Goal: Task Accomplishment & Management: Manage account settings

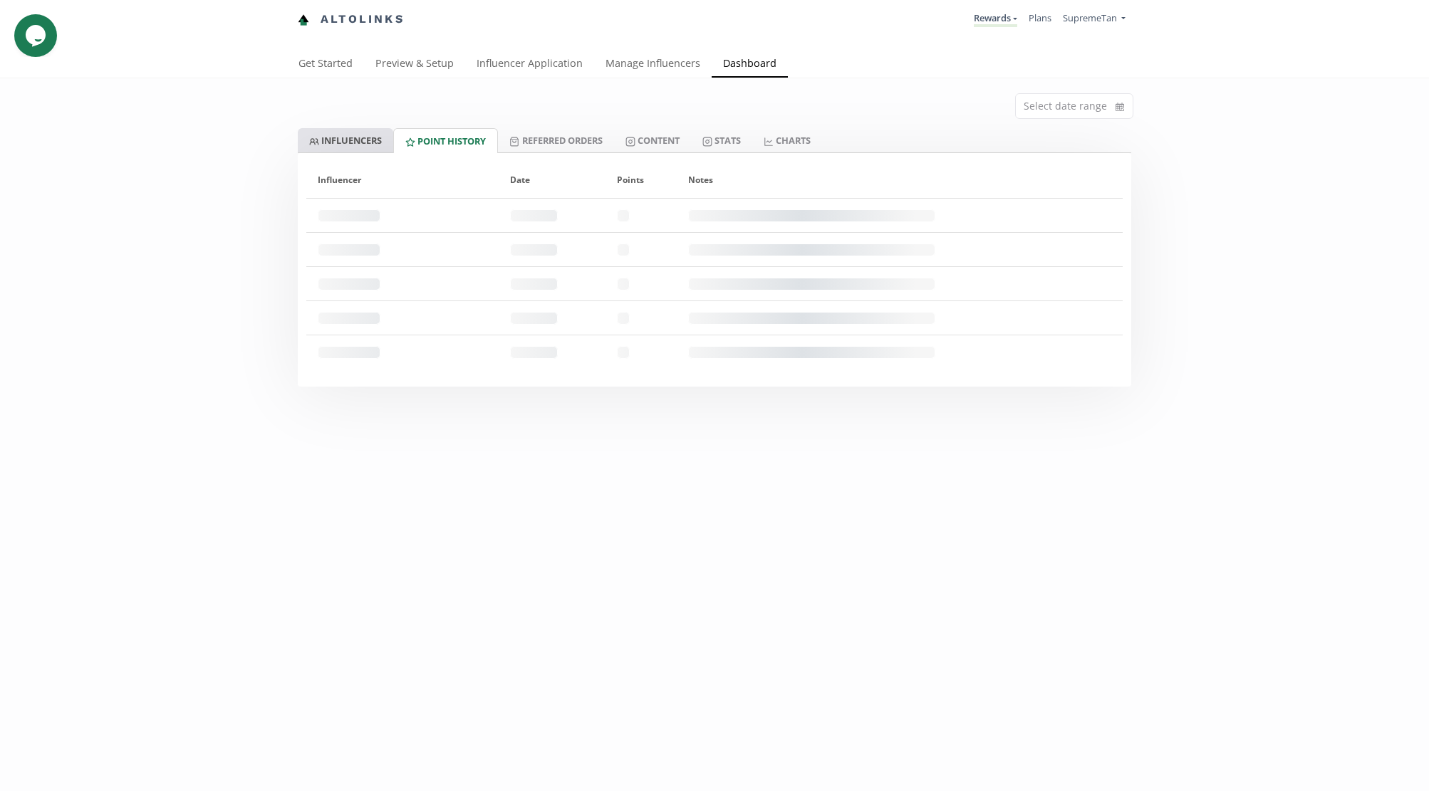
click at [353, 135] on link "INFLUENCERS" at bounding box center [345, 140] width 95 height 24
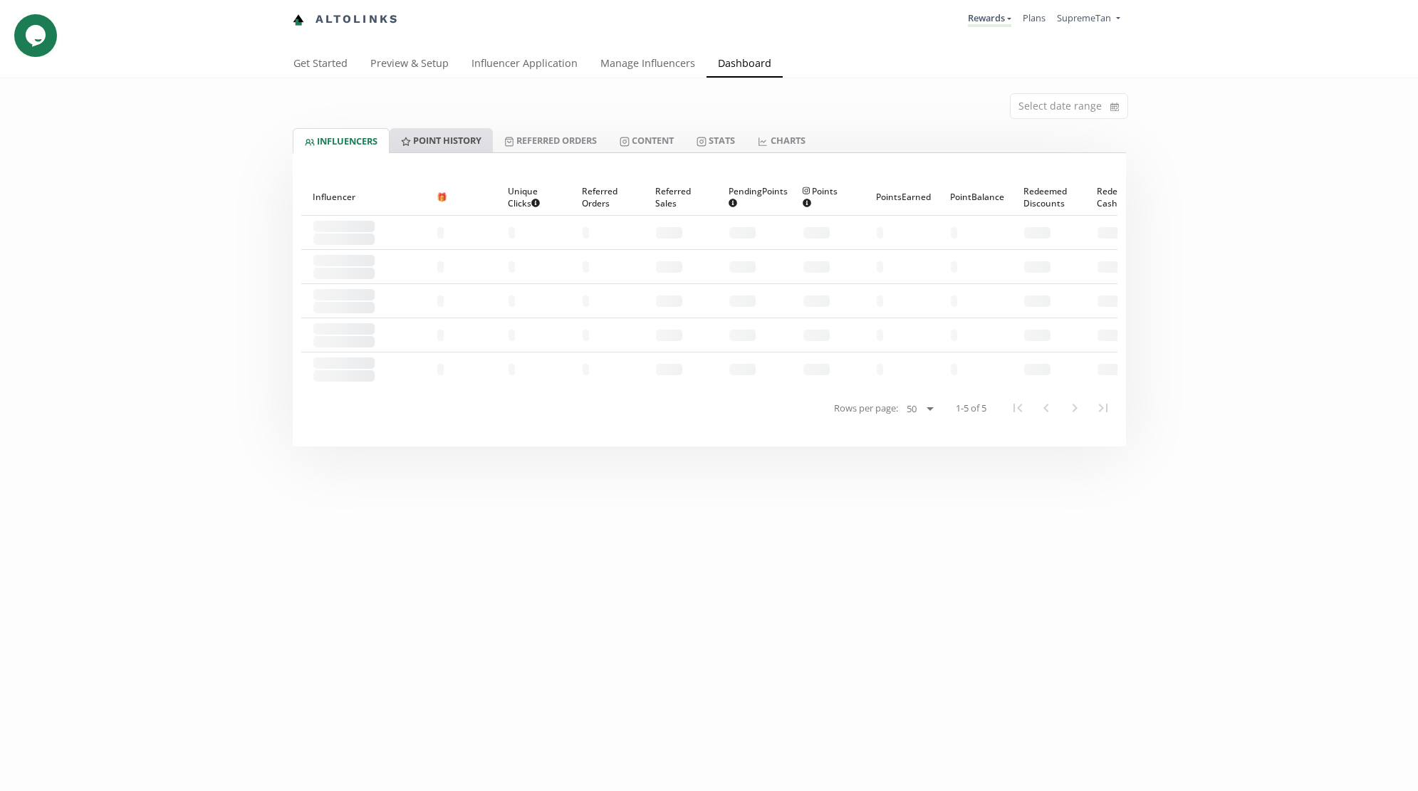
click at [459, 139] on link "Point HISTORY" at bounding box center [441, 140] width 103 height 24
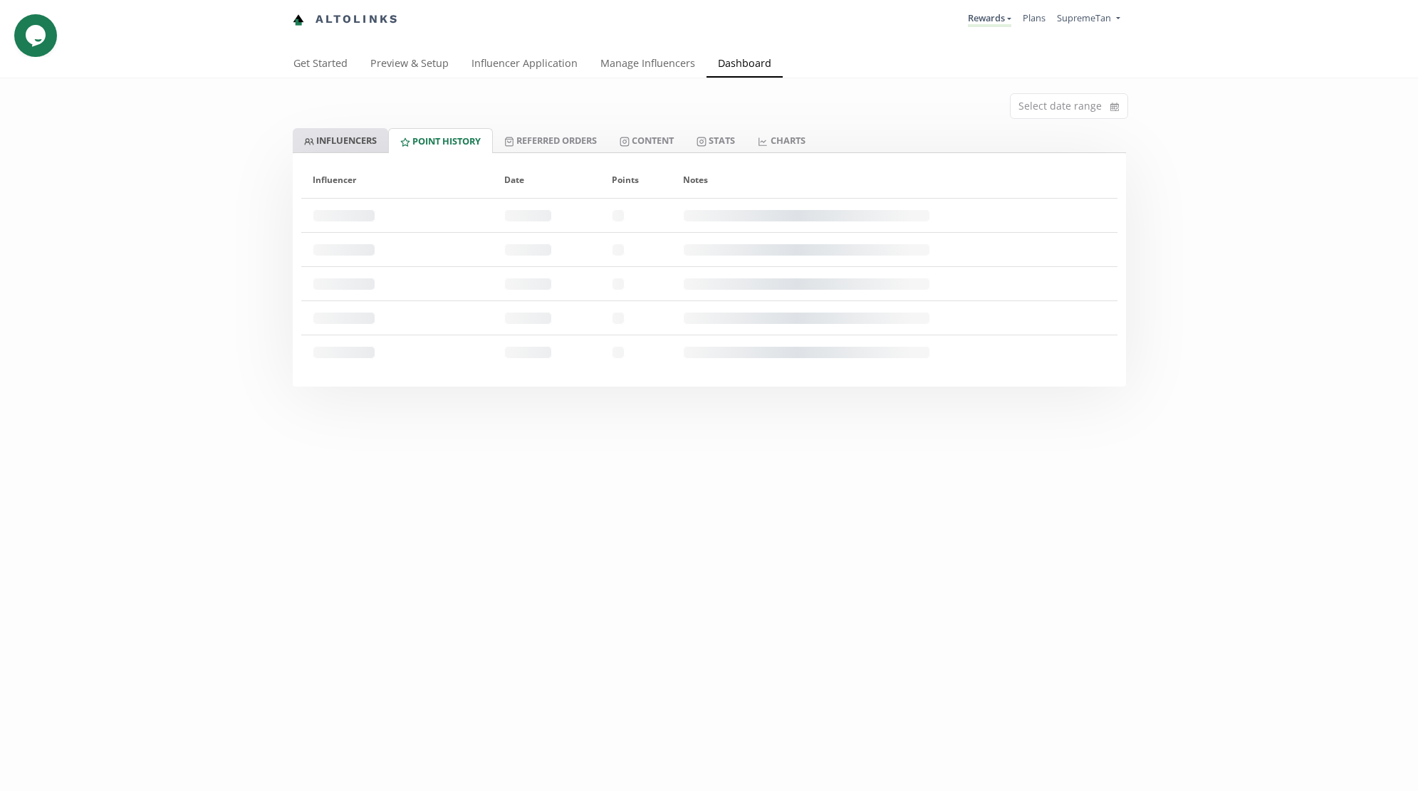
click at [319, 146] on link "INFLUENCERS" at bounding box center [340, 140] width 95 height 24
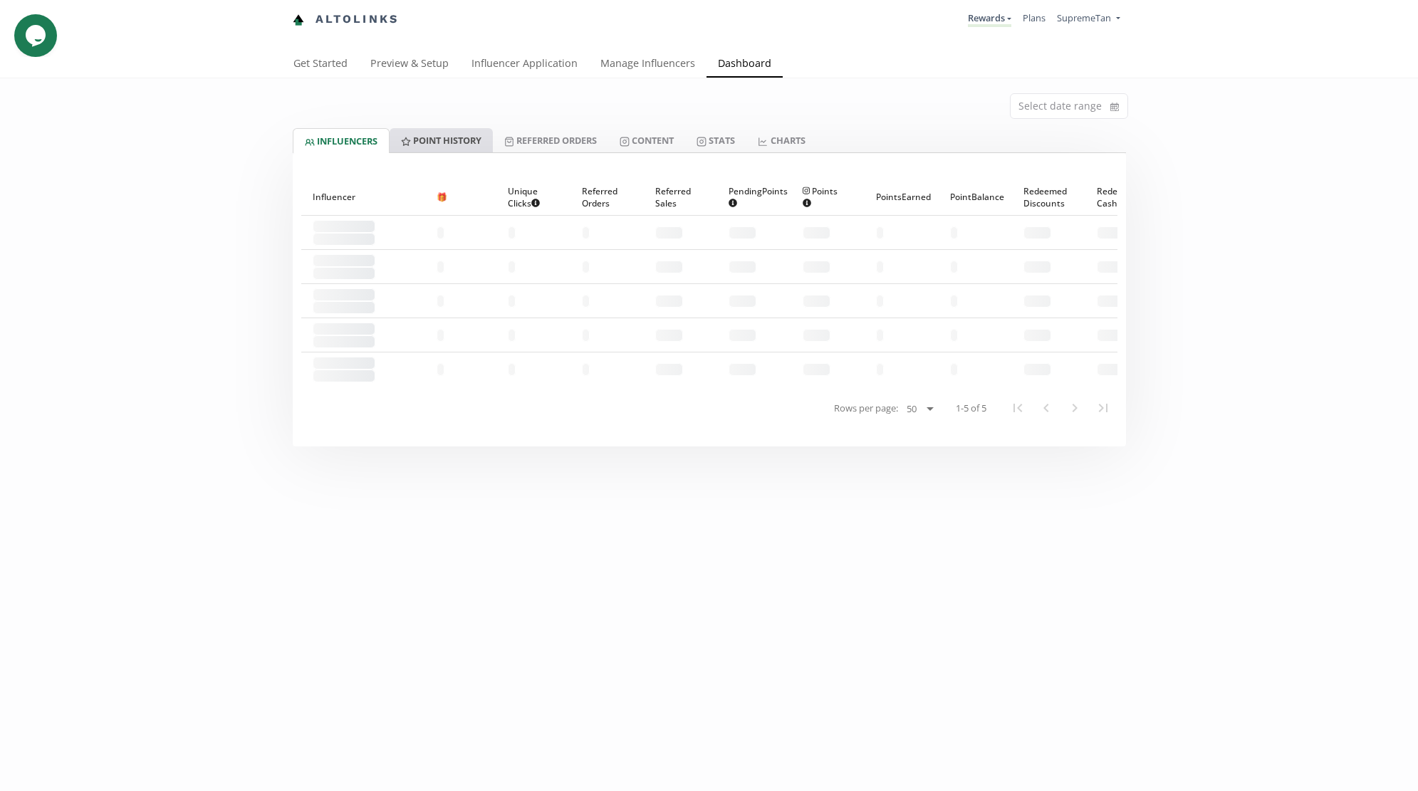
click at [441, 143] on link "Point HISTORY" at bounding box center [441, 140] width 103 height 24
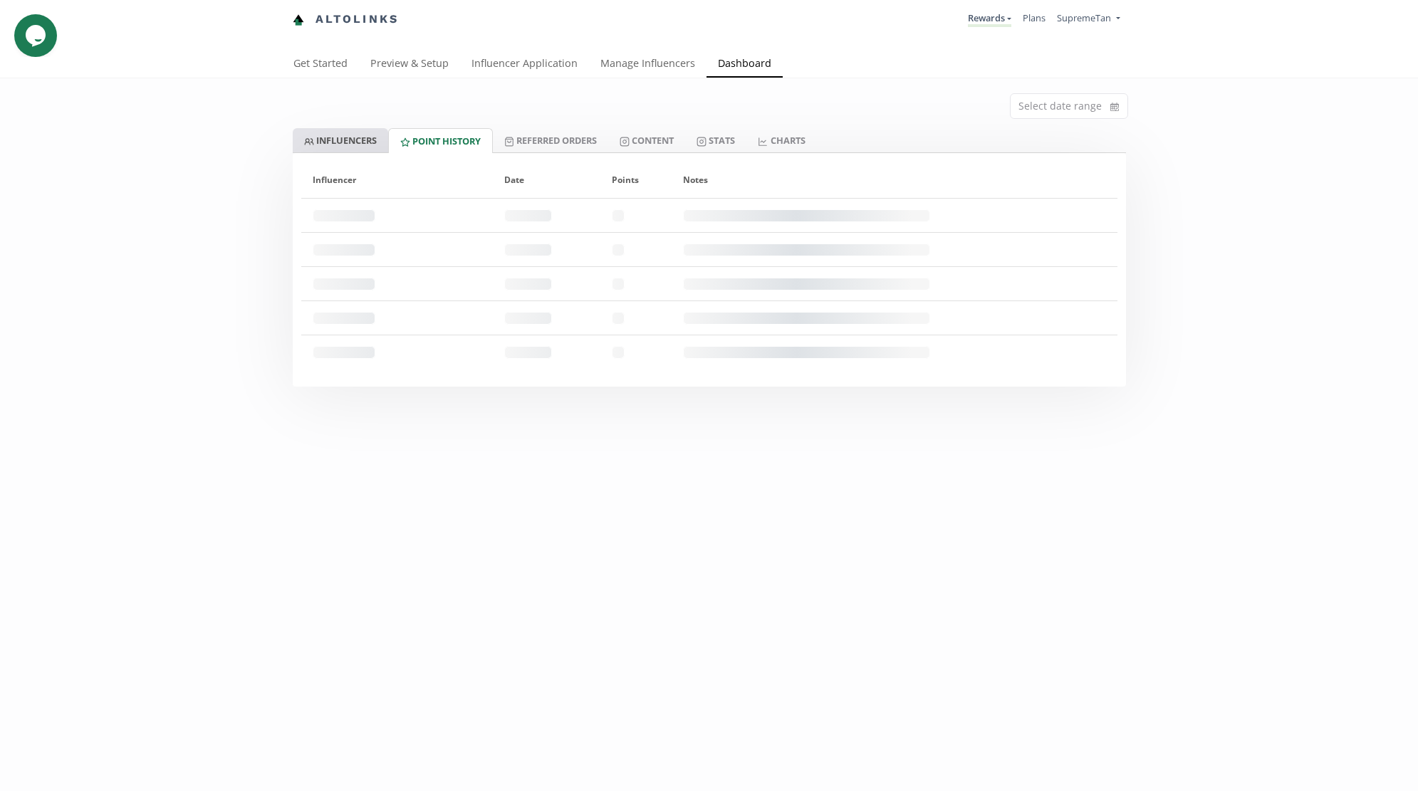
click at [335, 142] on link "INFLUENCERS" at bounding box center [340, 140] width 95 height 24
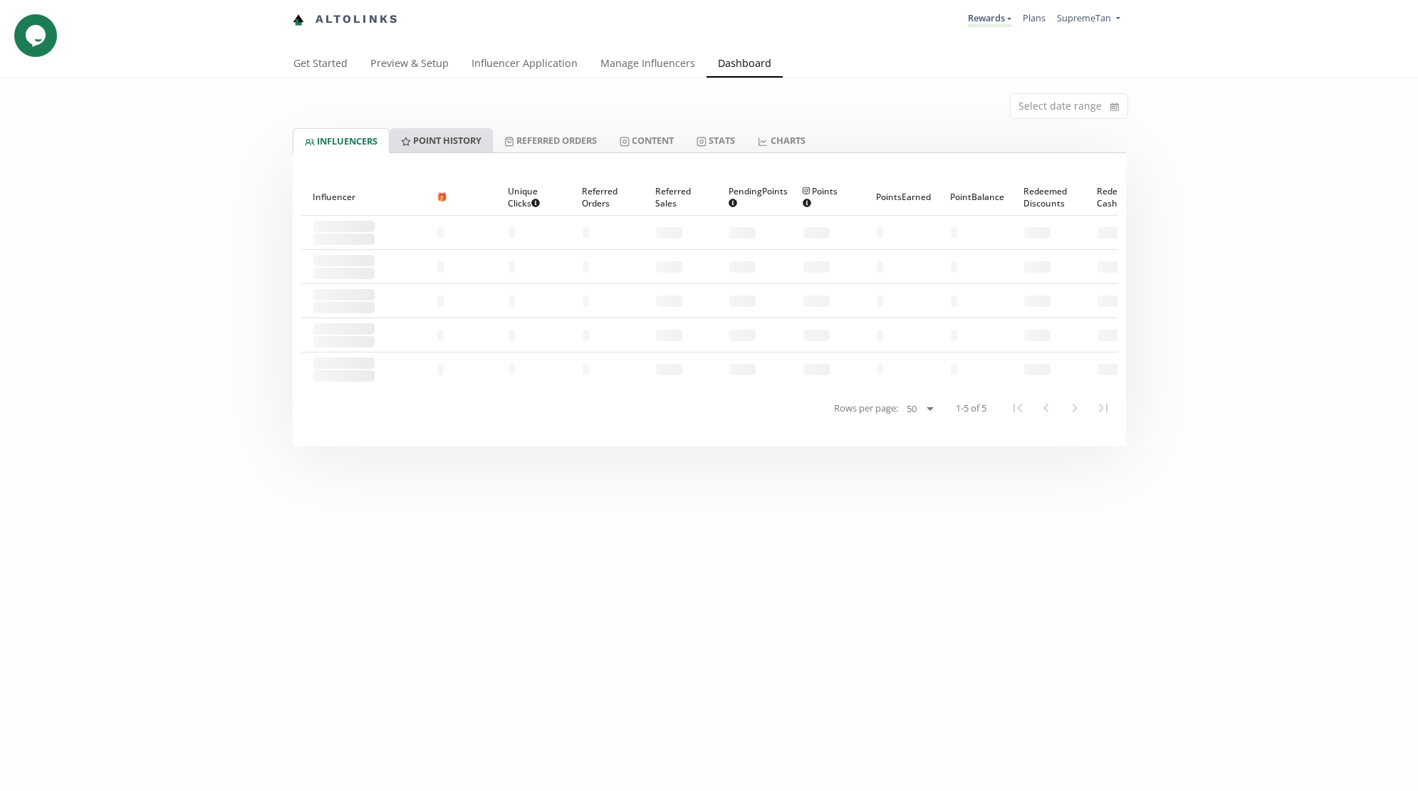
click at [424, 145] on link "Point HISTORY" at bounding box center [441, 140] width 103 height 24
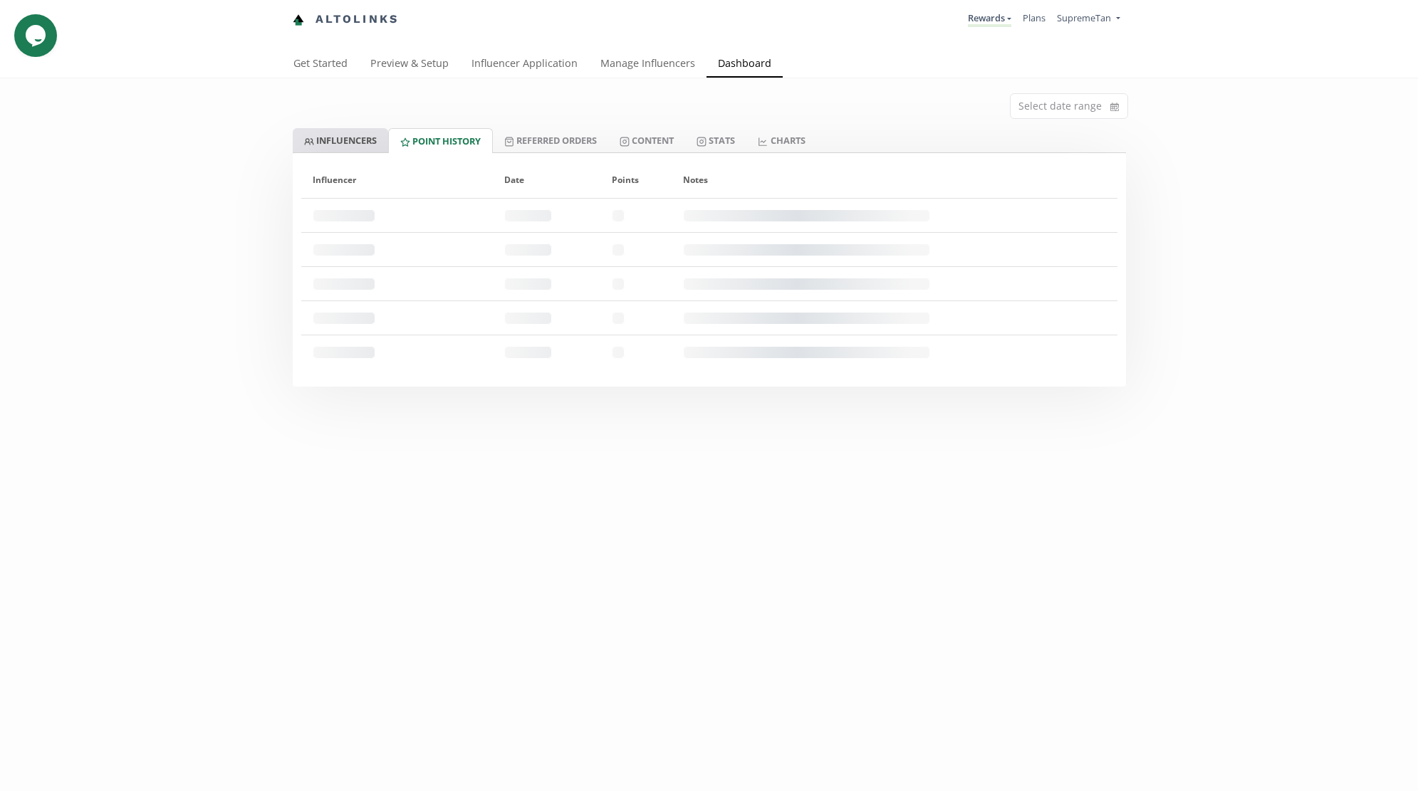
click at [369, 146] on link "INFLUENCERS" at bounding box center [340, 140] width 95 height 24
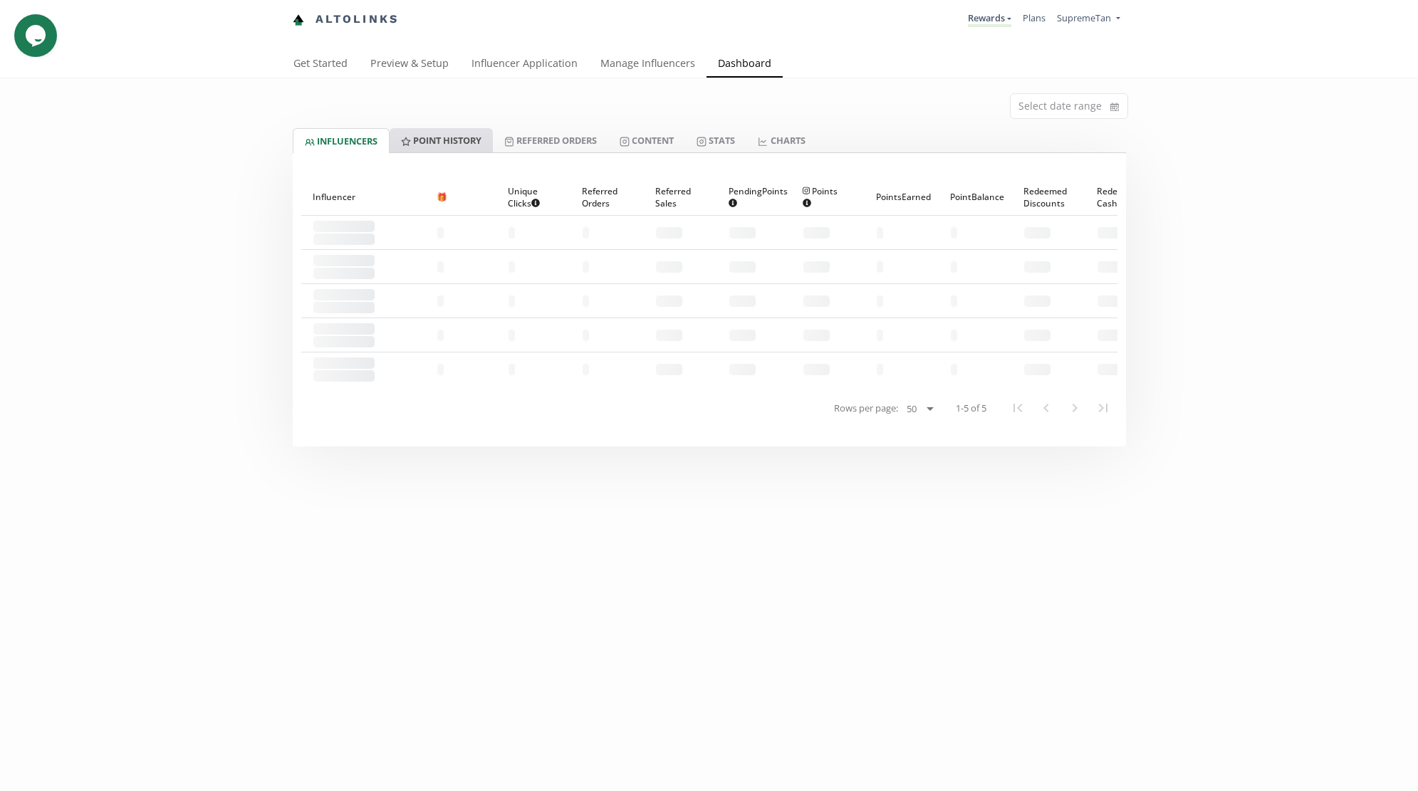
click at [475, 146] on link "Point HISTORY" at bounding box center [441, 140] width 103 height 24
